Goal: Information Seeking & Learning: Learn about a topic

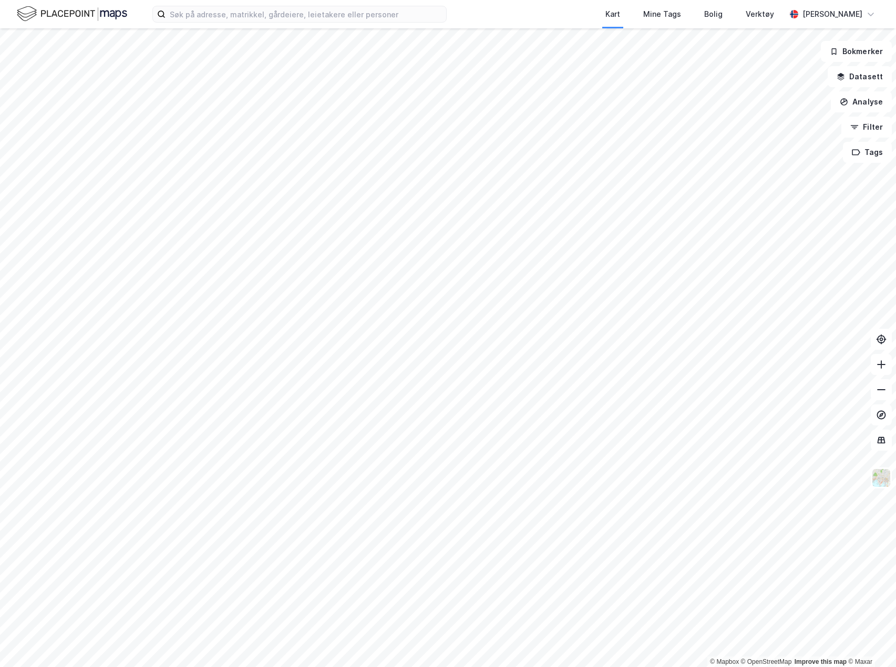
click at [232, 22] on label at bounding box center [299, 14] width 294 height 17
click at [232, 22] on input at bounding box center [306, 14] width 281 height 16
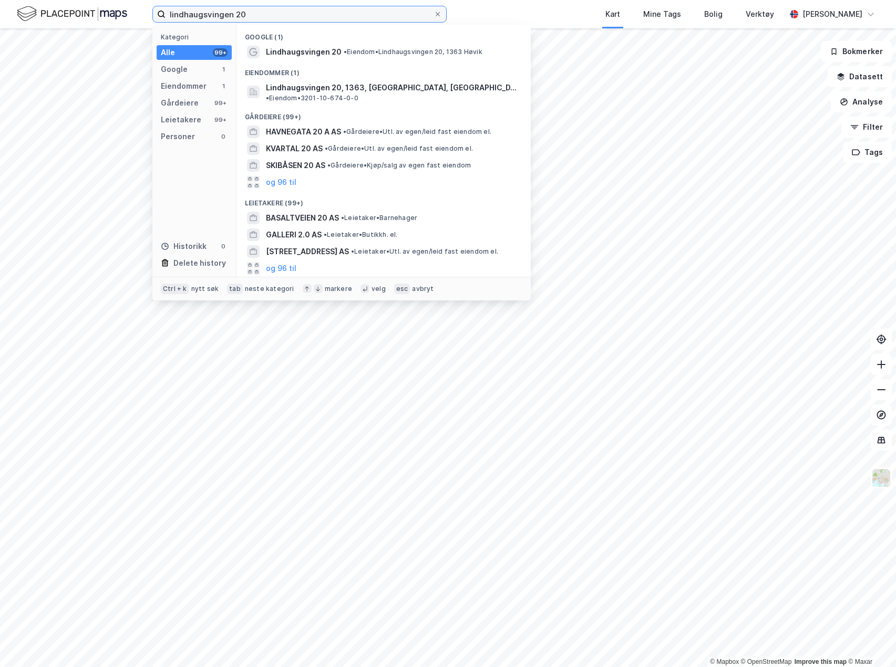
type input "lindhaugsvingen 20"
click at [324, 49] on span "Lindhaugsvingen 20" at bounding box center [304, 52] width 76 height 13
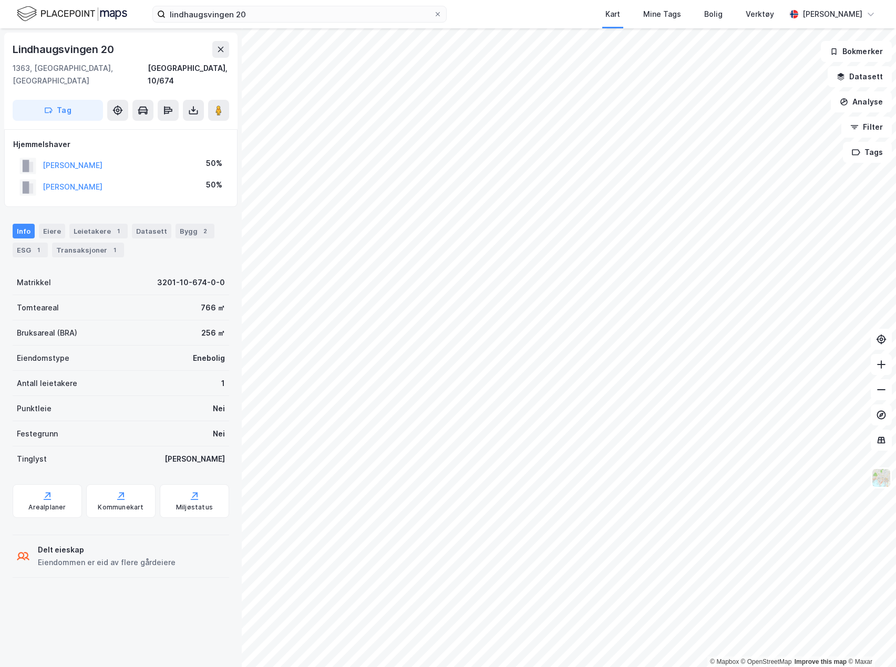
click at [537, 667] on html "lindhaugsvingen 20 Kart Mine Tags Bolig Verktøy [PERSON_NAME] © Mapbox © OpenSt…" at bounding box center [448, 333] width 896 height 667
click at [109, 245] on div "1" at bounding box center [114, 250] width 11 height 11
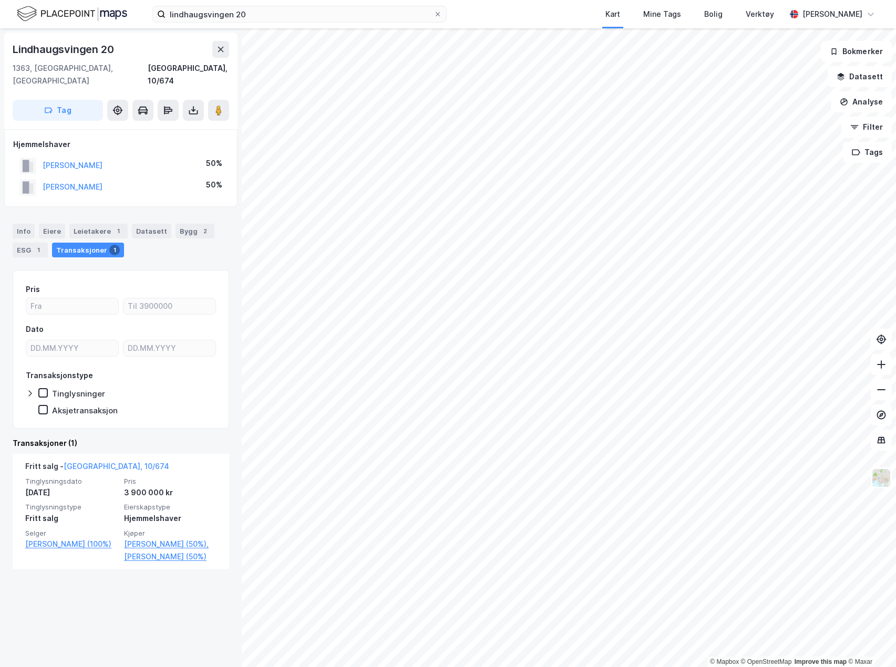
click at [25, 224] on div "Info" at bounding box center [24, 231] width 22 height 15
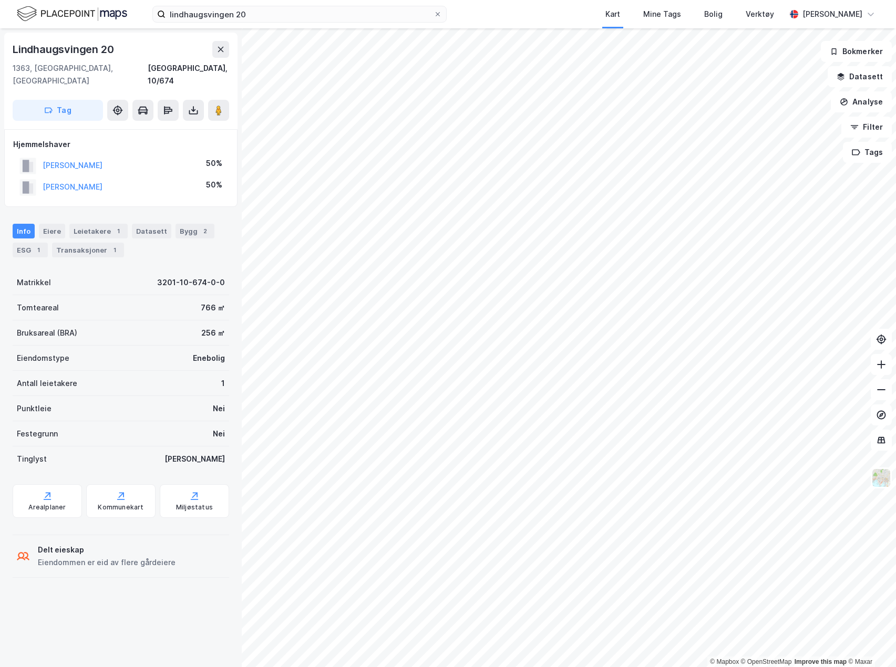
click at [0, 0] on button "[PERSON_NAME]" at bounding box center [0, 0] width 0 height 0
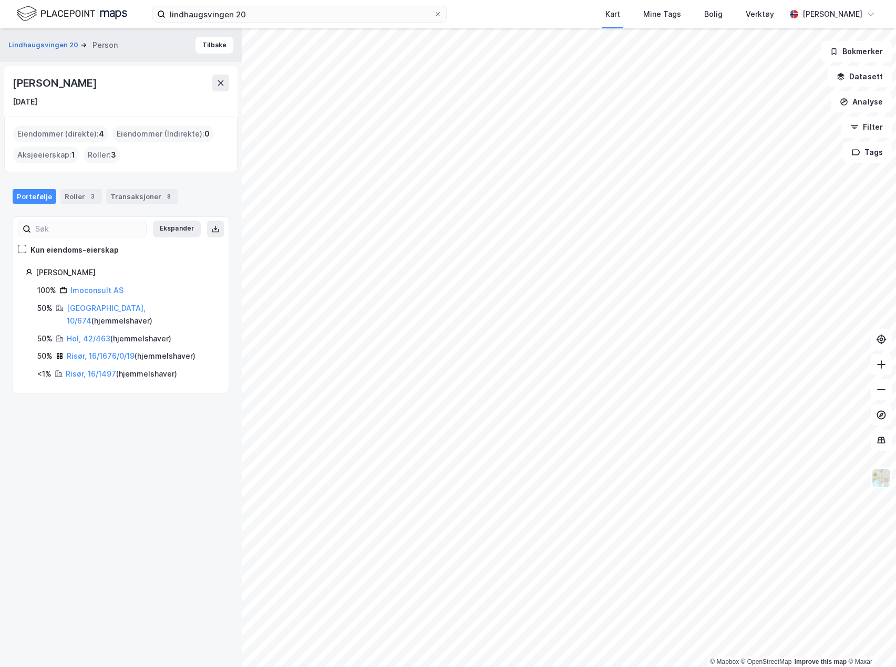
click at [123, 352] on link "Risør, 16/1676/0/19" at bounding box center [101, 356] width 68 height 9
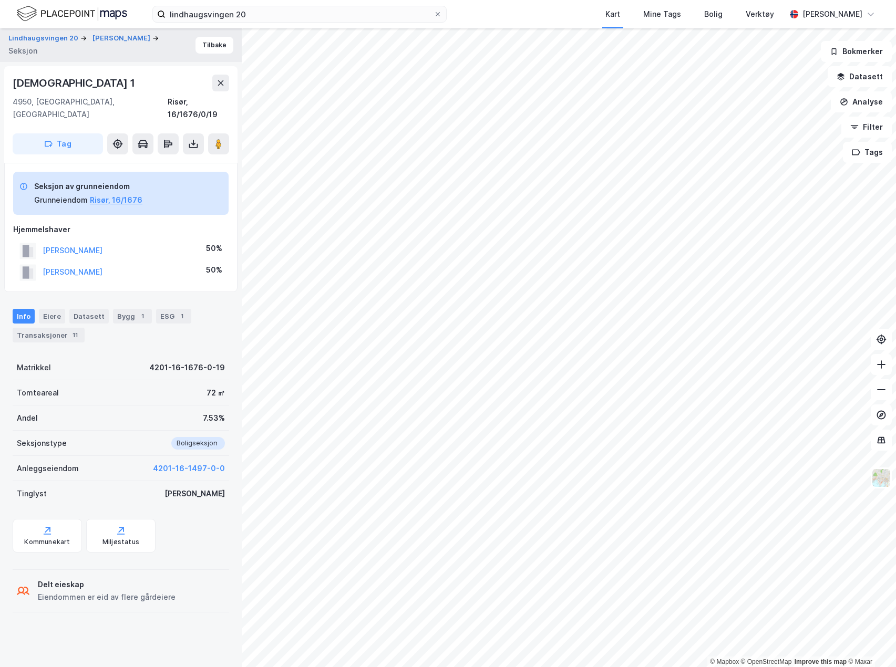
click at [73, 328] on div "Transaksjoner 11" at bounding box center [49, 335] width 72 height 15
